Goal: Navigation & Orientation: Find specific page/section

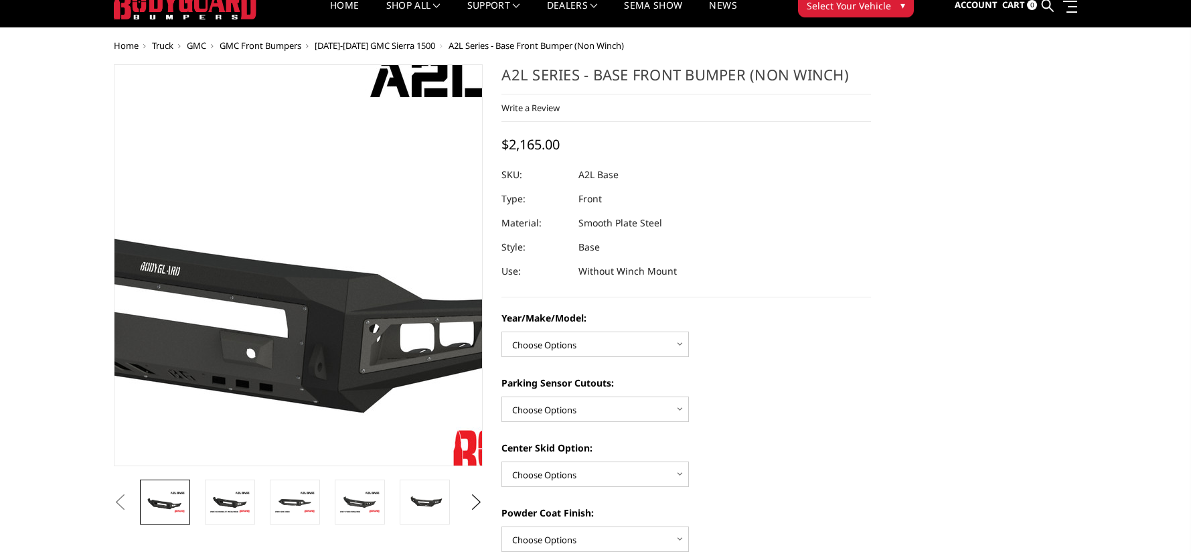
scroll to position [134, 0]
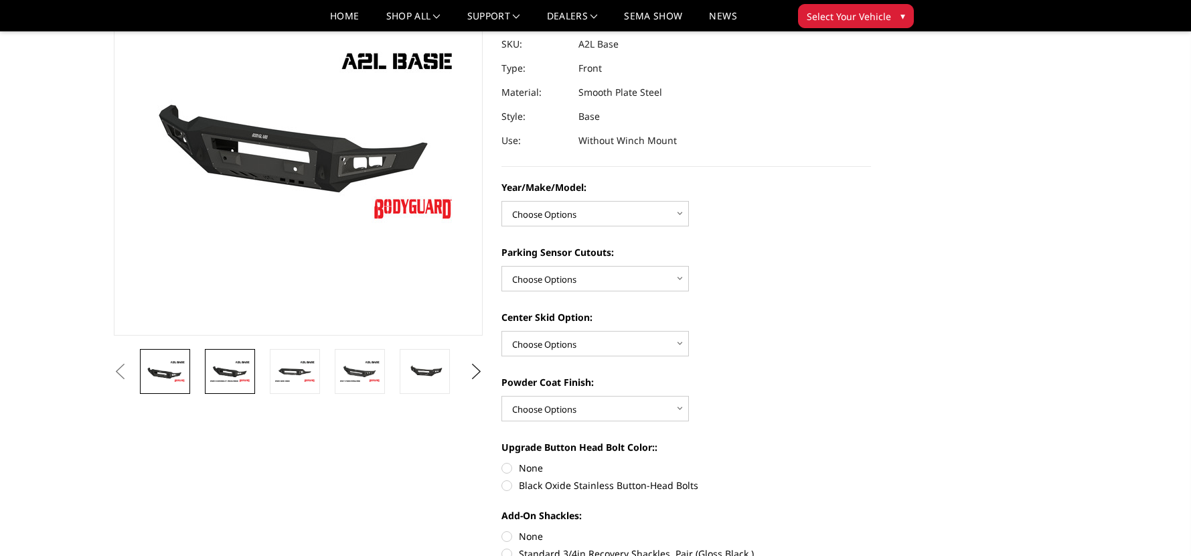
click at [229, 370] on img at bounding box center [230, 370] width 42 height 23
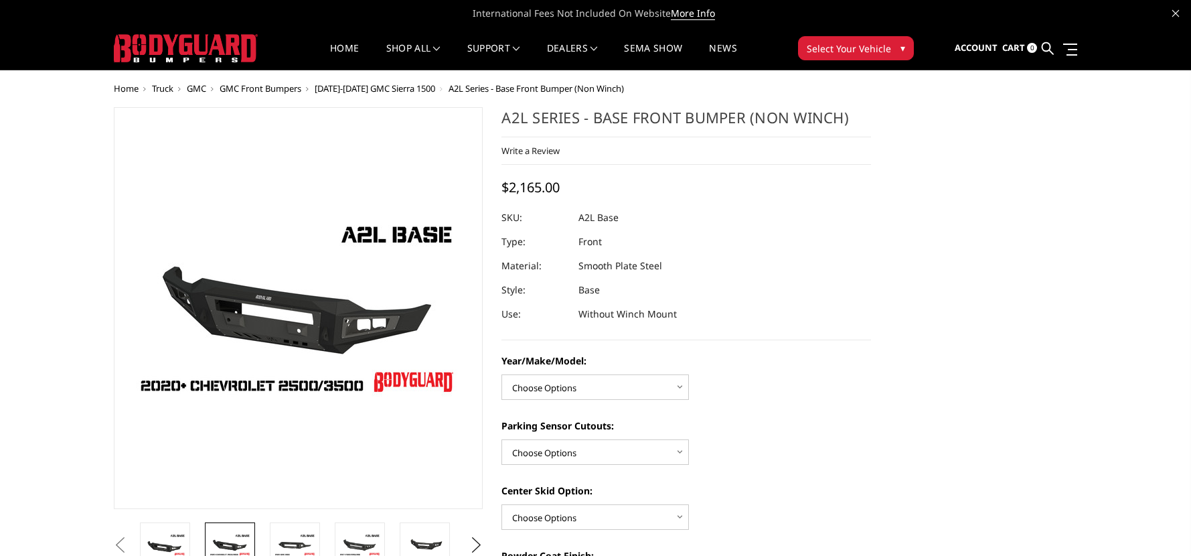
scroll to position [67, 0]
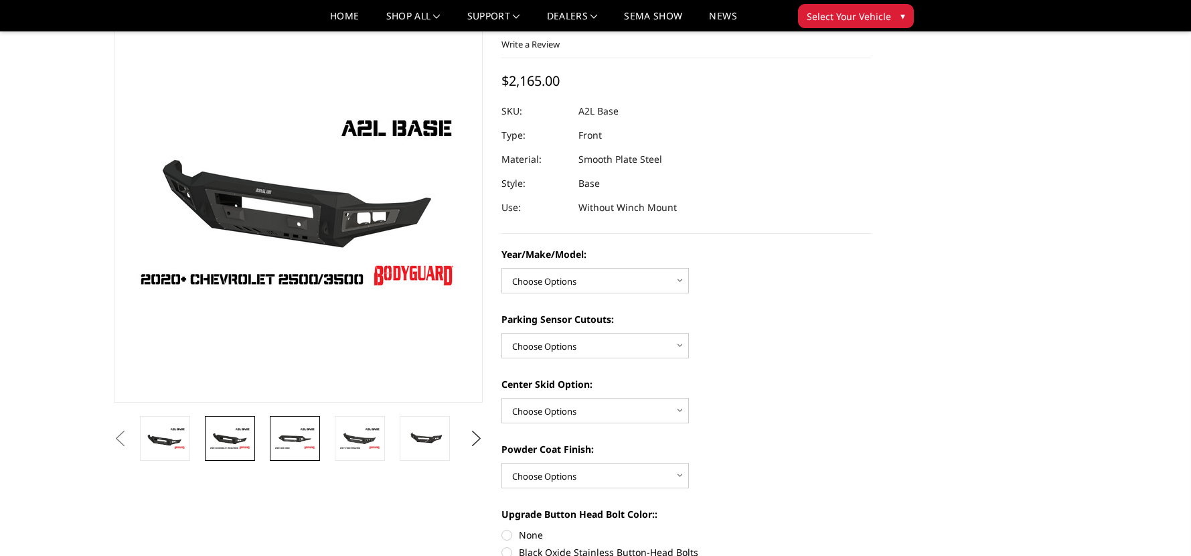
click at [299, 451] on link at bounding box center [295, 438] width 50 height 45
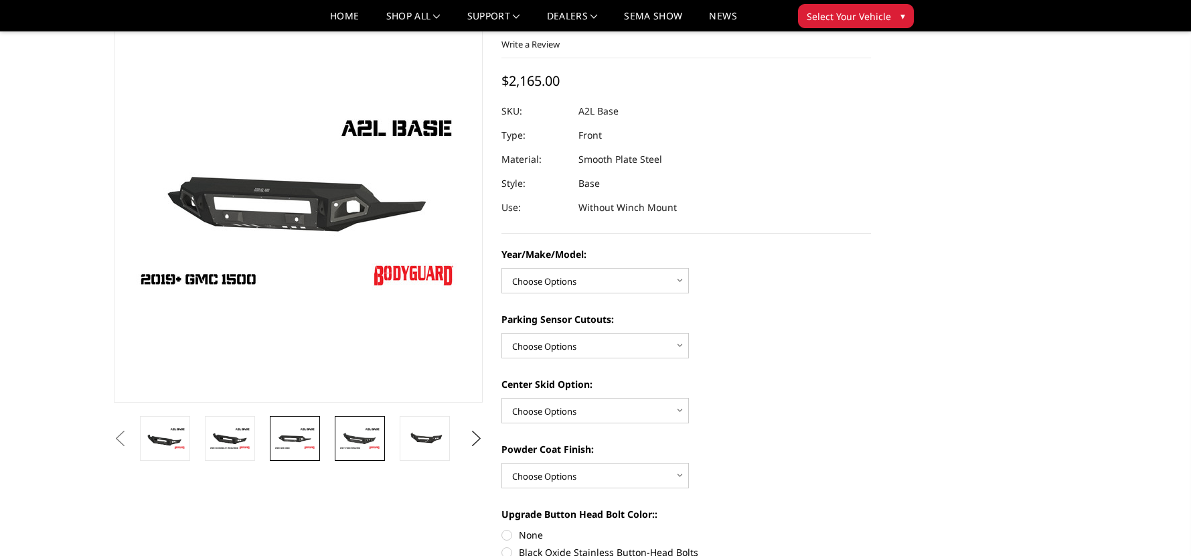
click at [357, 434] on img at bounding box center [360, 437] width 42 height 23
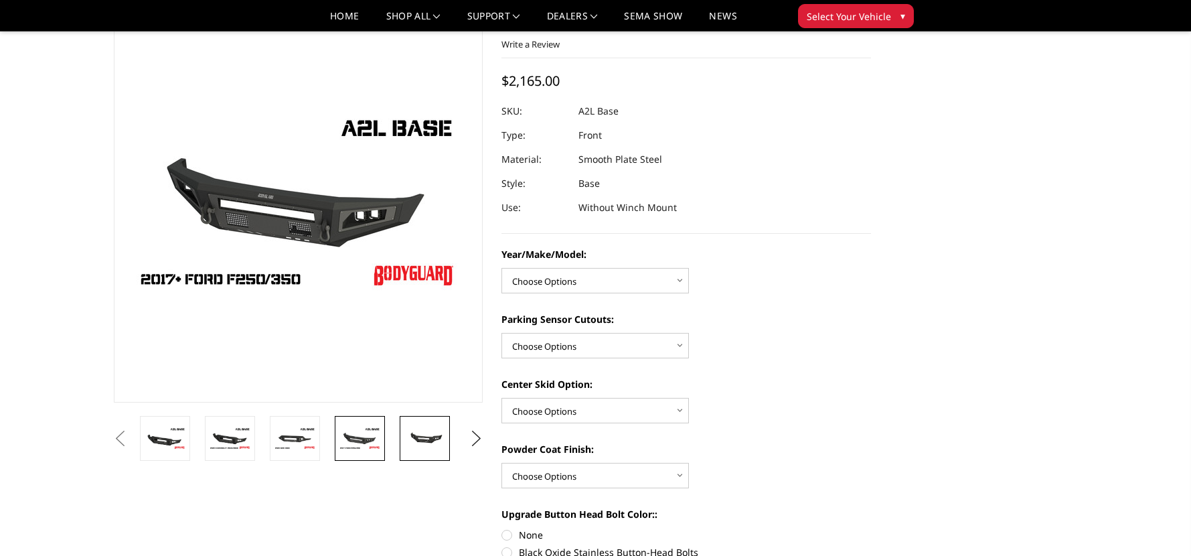
click at [432, 444] on img at bounding box center [425, 437] width 42 height 19
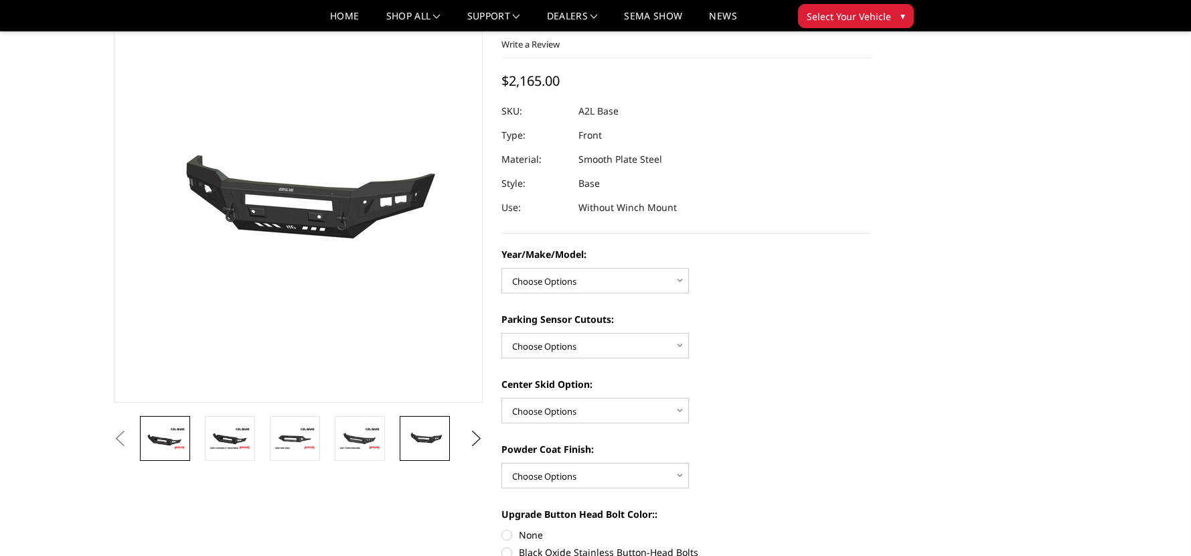
click at [175, 438] on img at bounding box center [165, 437] width 42 height 23
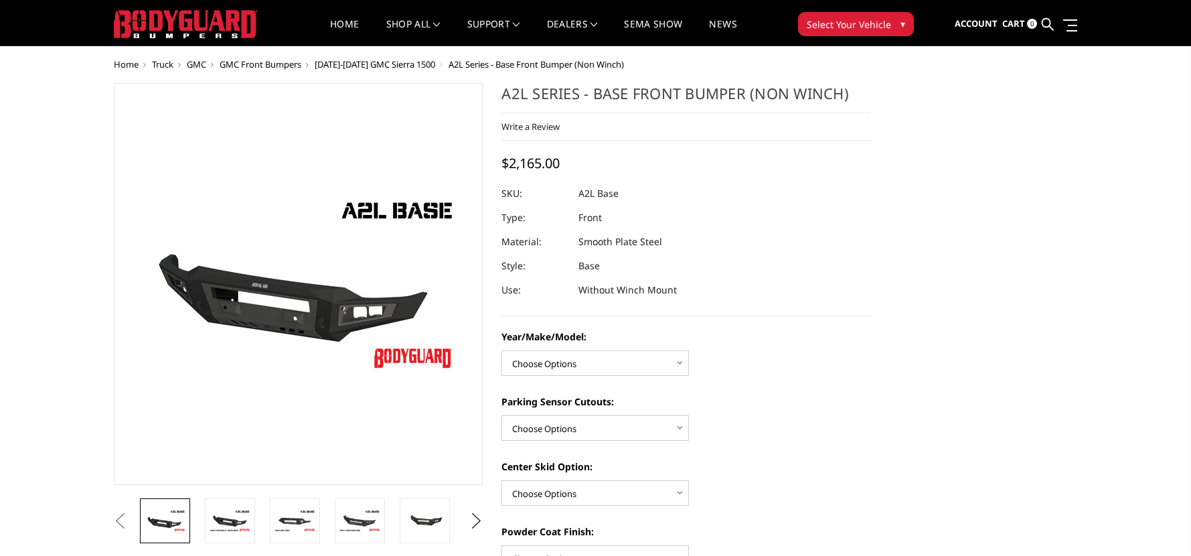
scroll to position [0, 0]
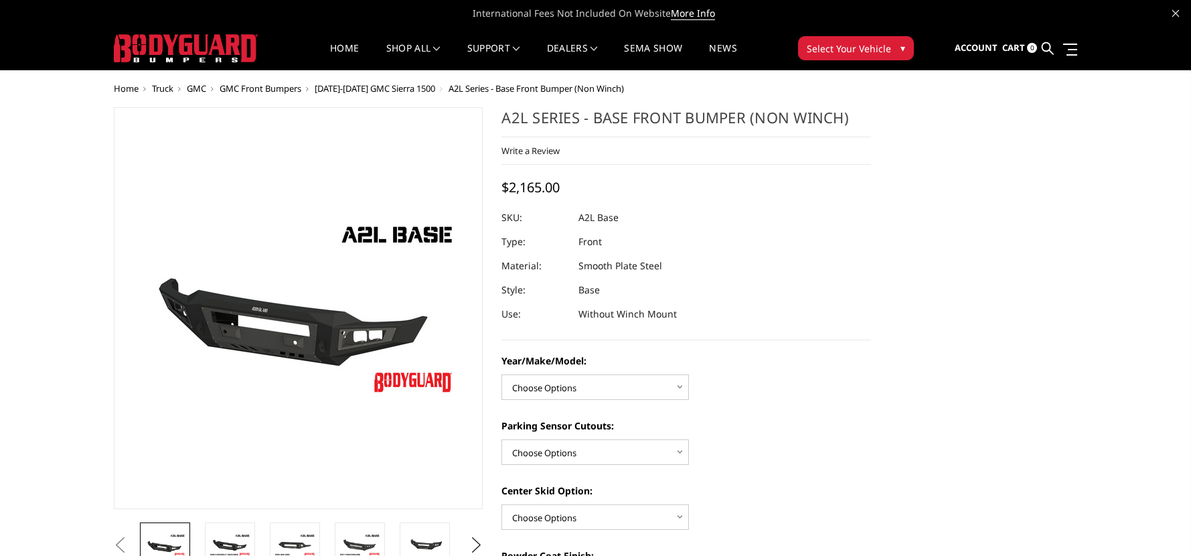
click at [281, 86] on span "GMC Front Bumpers" at bounding box center [261, 88] width 82 height 12
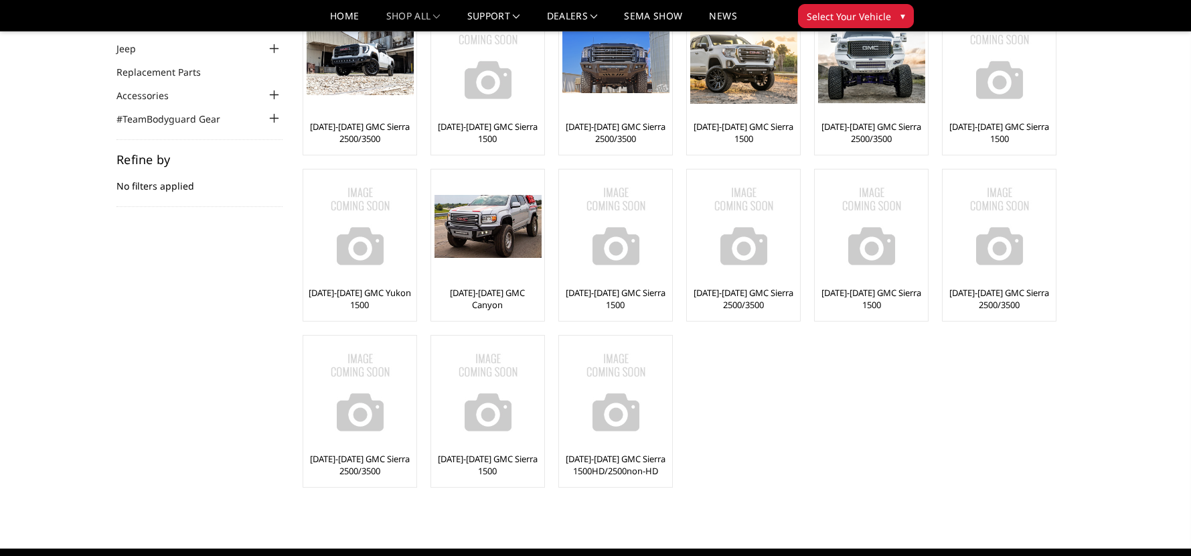
scroll to position [134, 0]
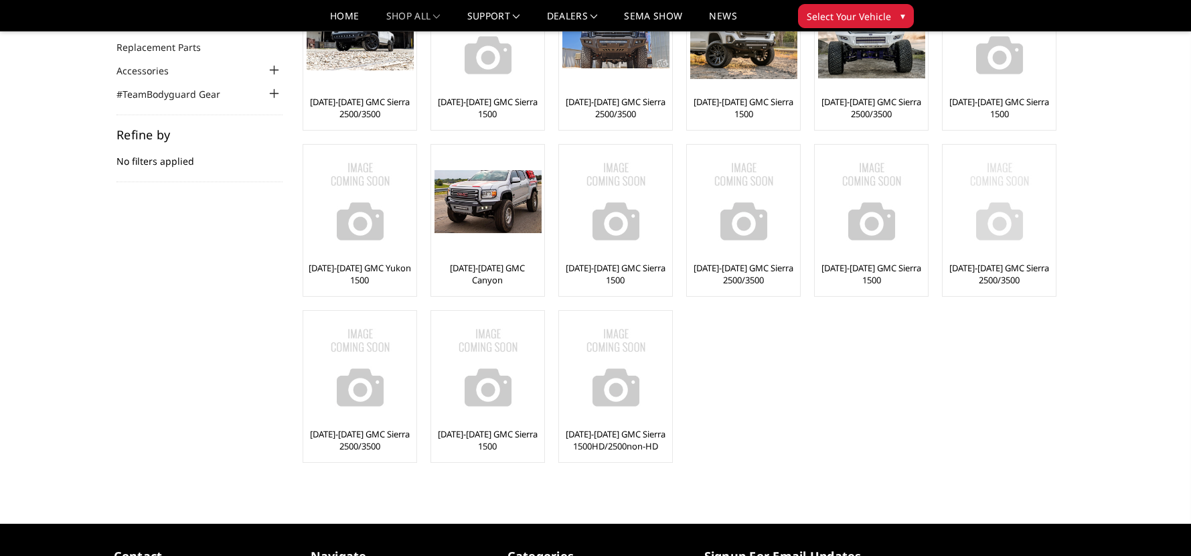
click at [1015, 270] on link "[DATE]-[DATE] GMC Sierra 2500/3500" at bounding box center [999, 274] width 106 height 24
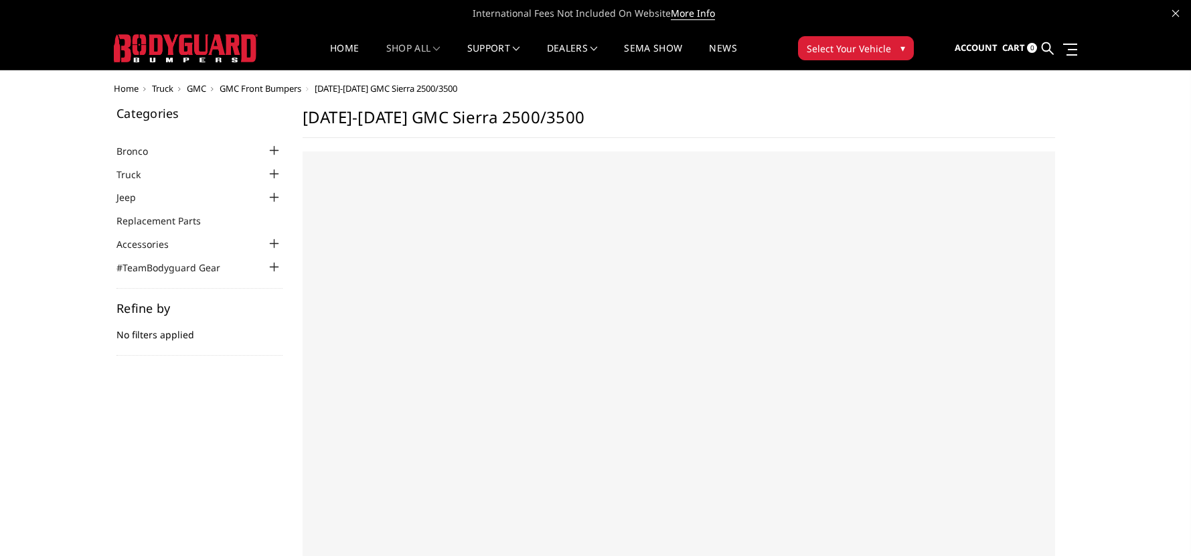
select select "US"
